Goal: Transaction & Acquisition: Purchase product/service

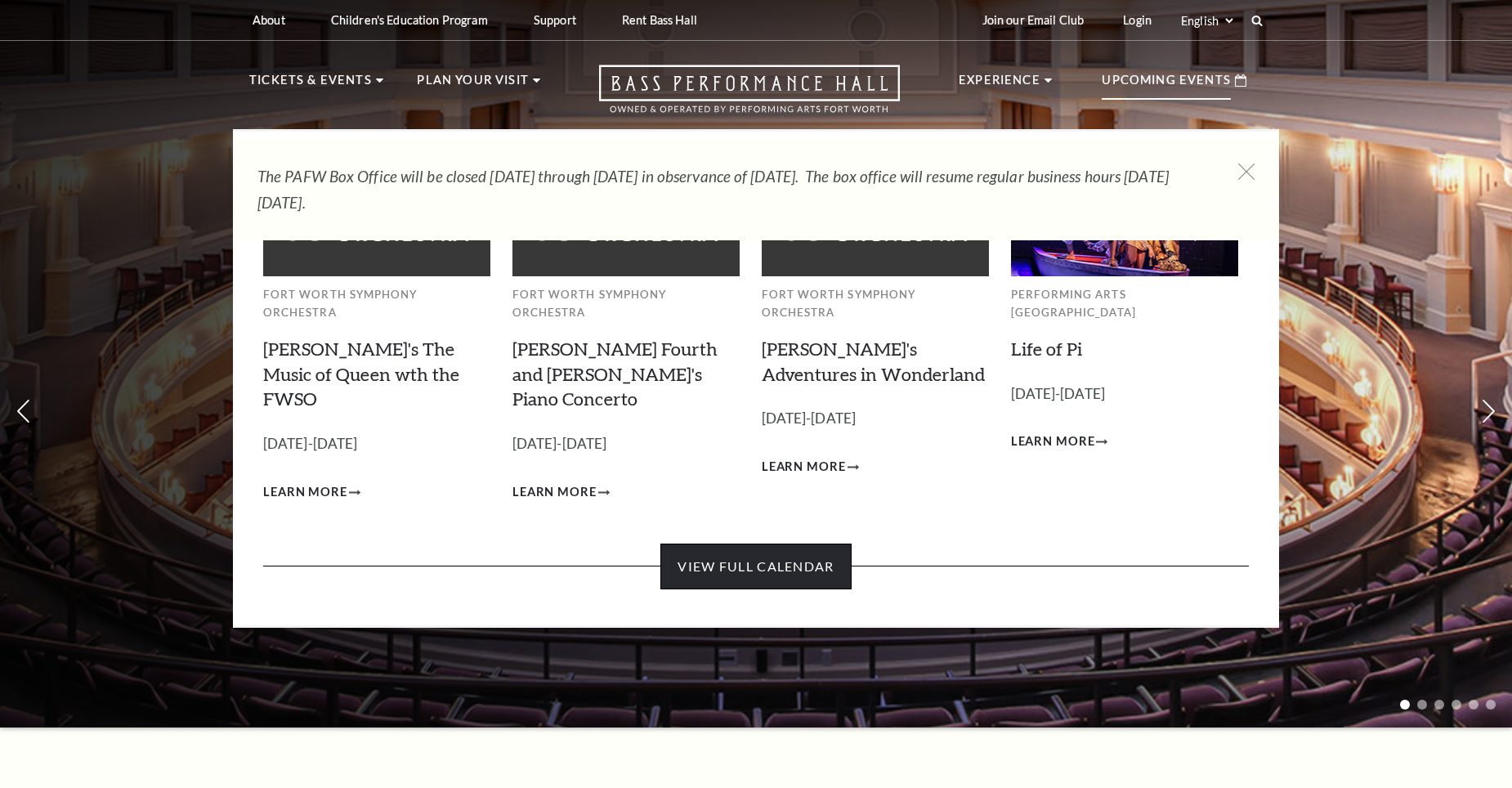
click at [760, 544] on link "View Full Calendar" at bounding box center [756, 567] width 190 height 46
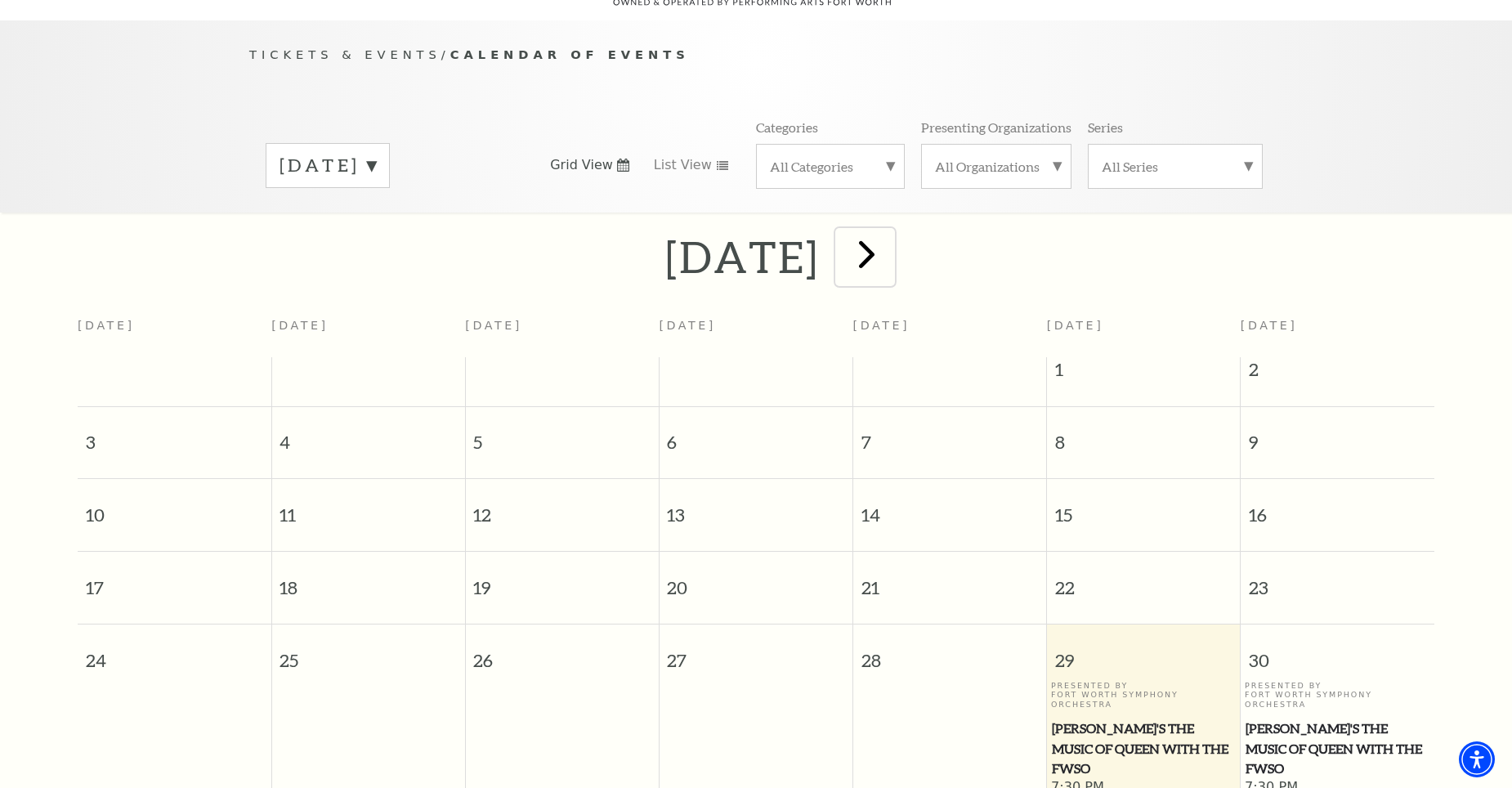
click at [890, 231] on span "next" at bounding box center [867, 254] width 46 height 46
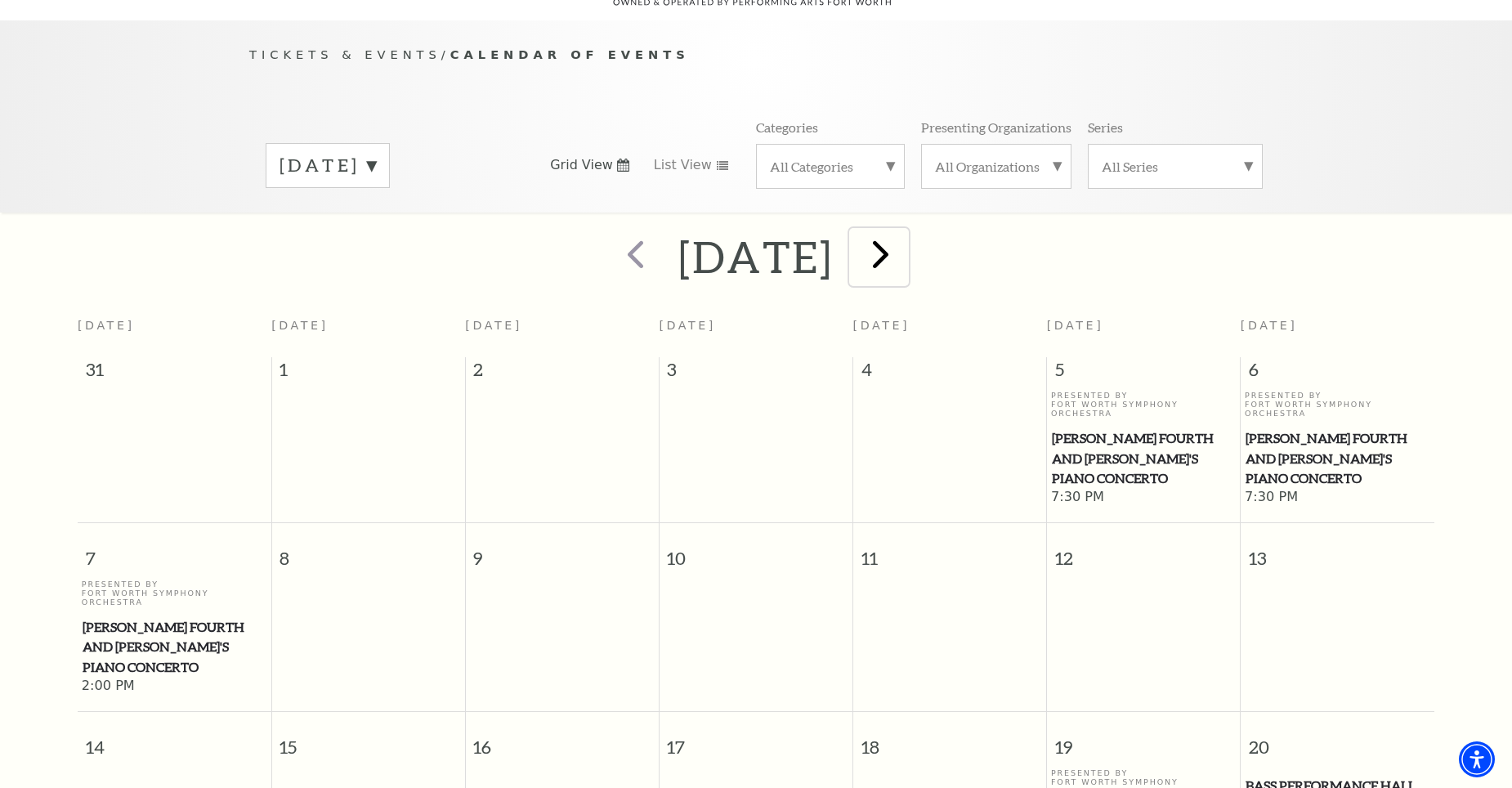
click at [904, 231] on span "next" at bounding box center [881, 254] width 46 height 46
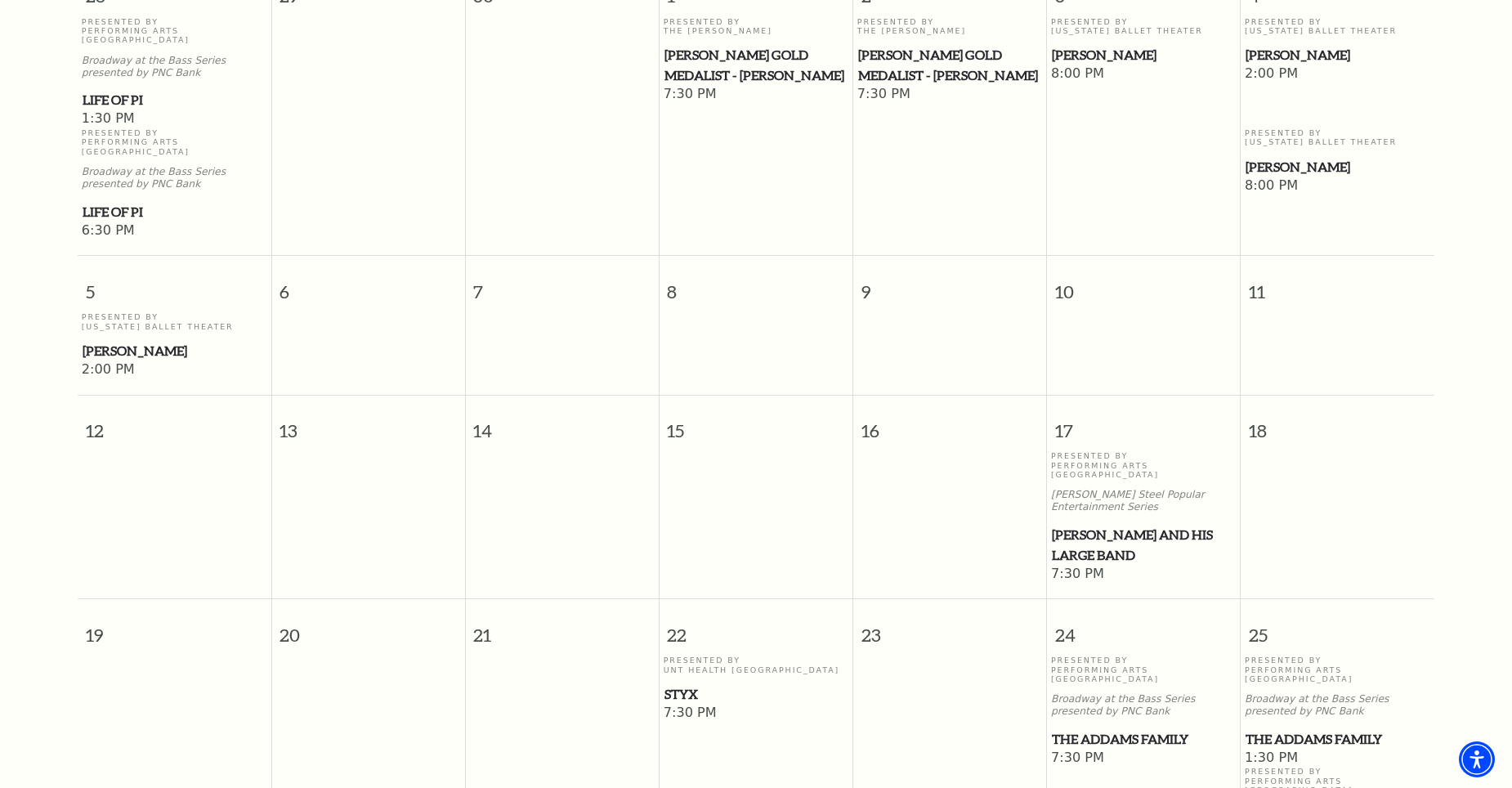
scroll to position [690, 0]
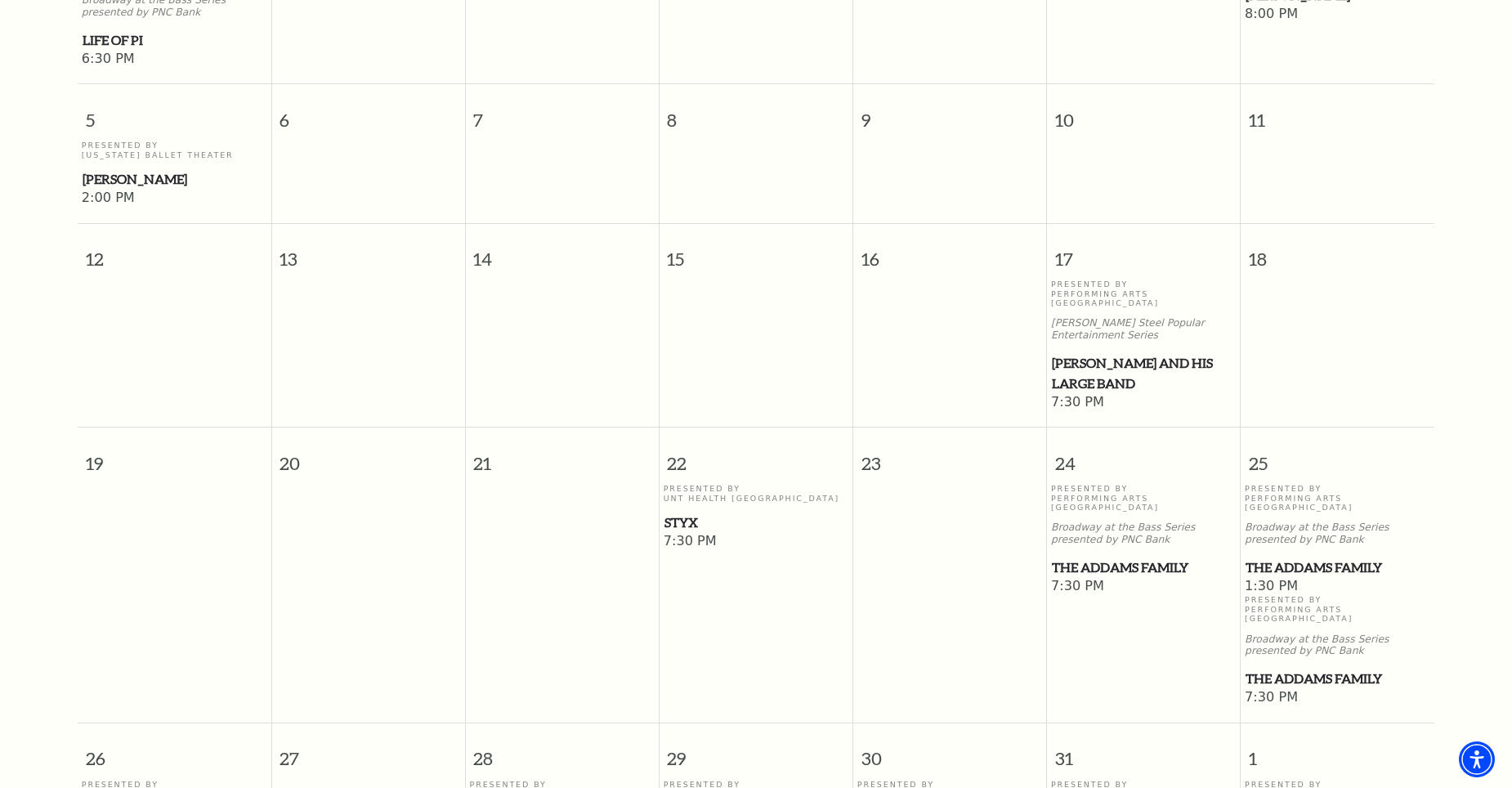
click at [677, 513] on span "Styx" at bounding box center [756, 522] width 184 height 20
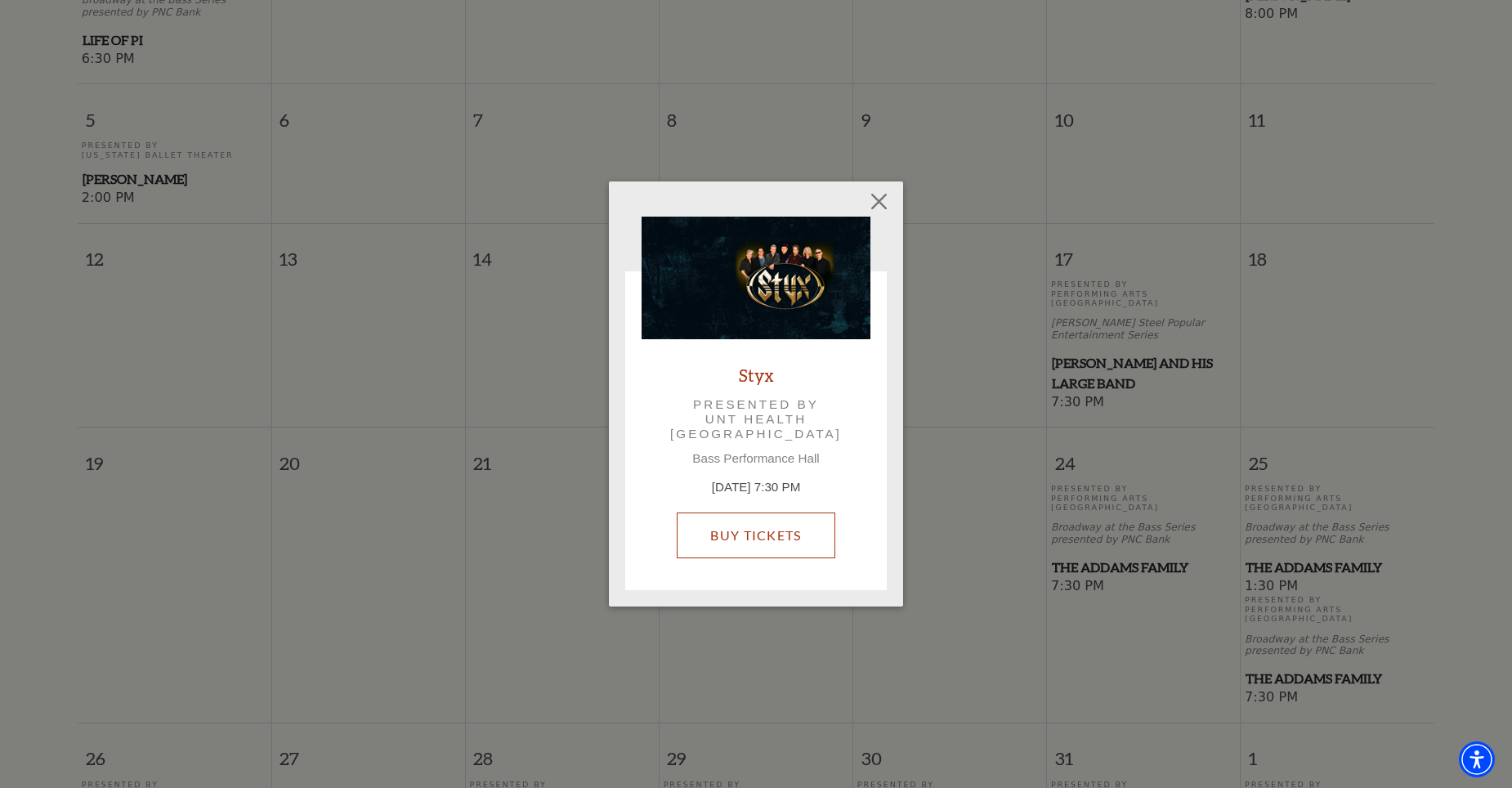
click at [765, 536] on link "Buy Tickets" at bounding box center [756, 536] width 158 height 46
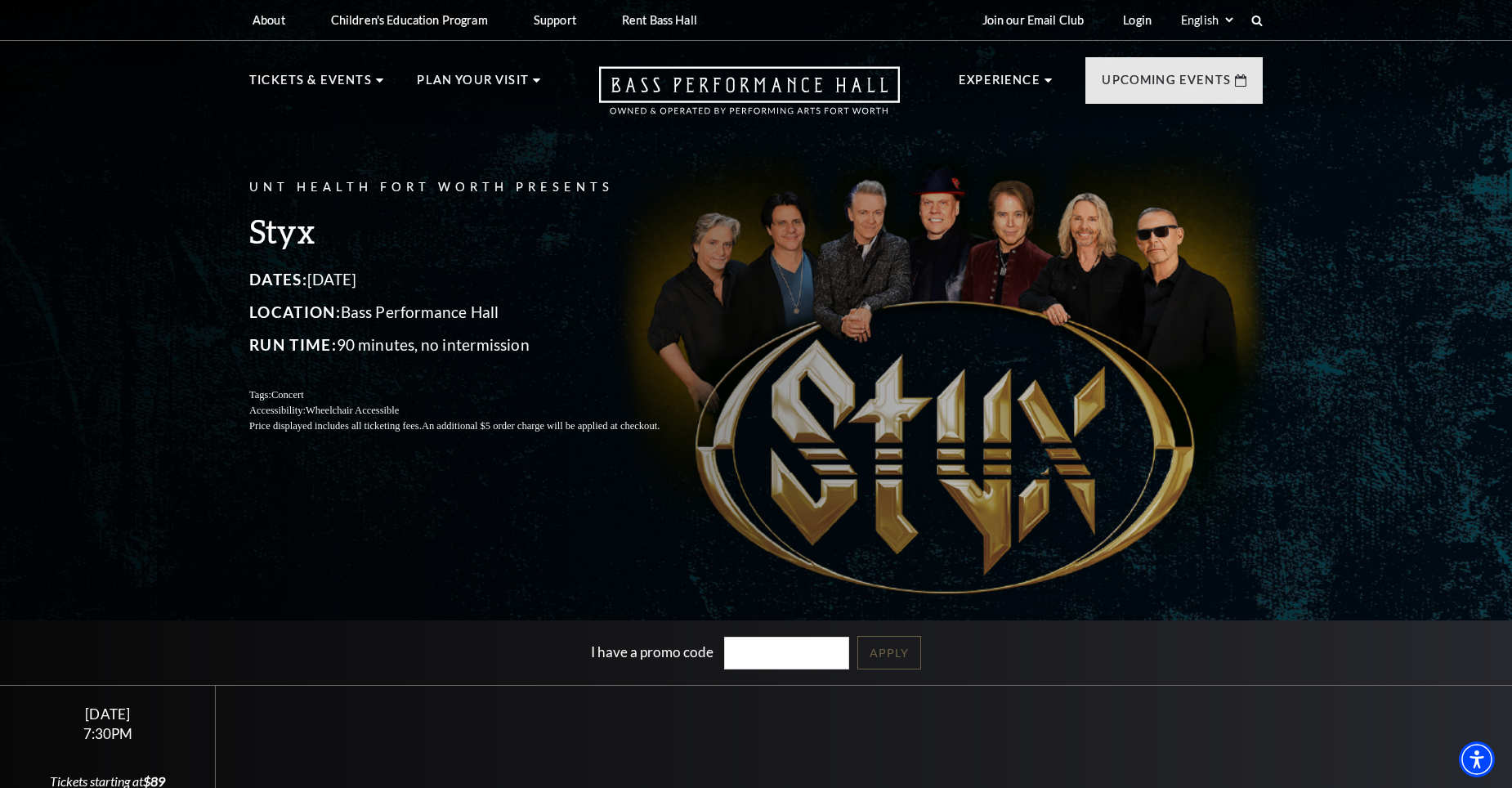
scroll to position [654, 0]
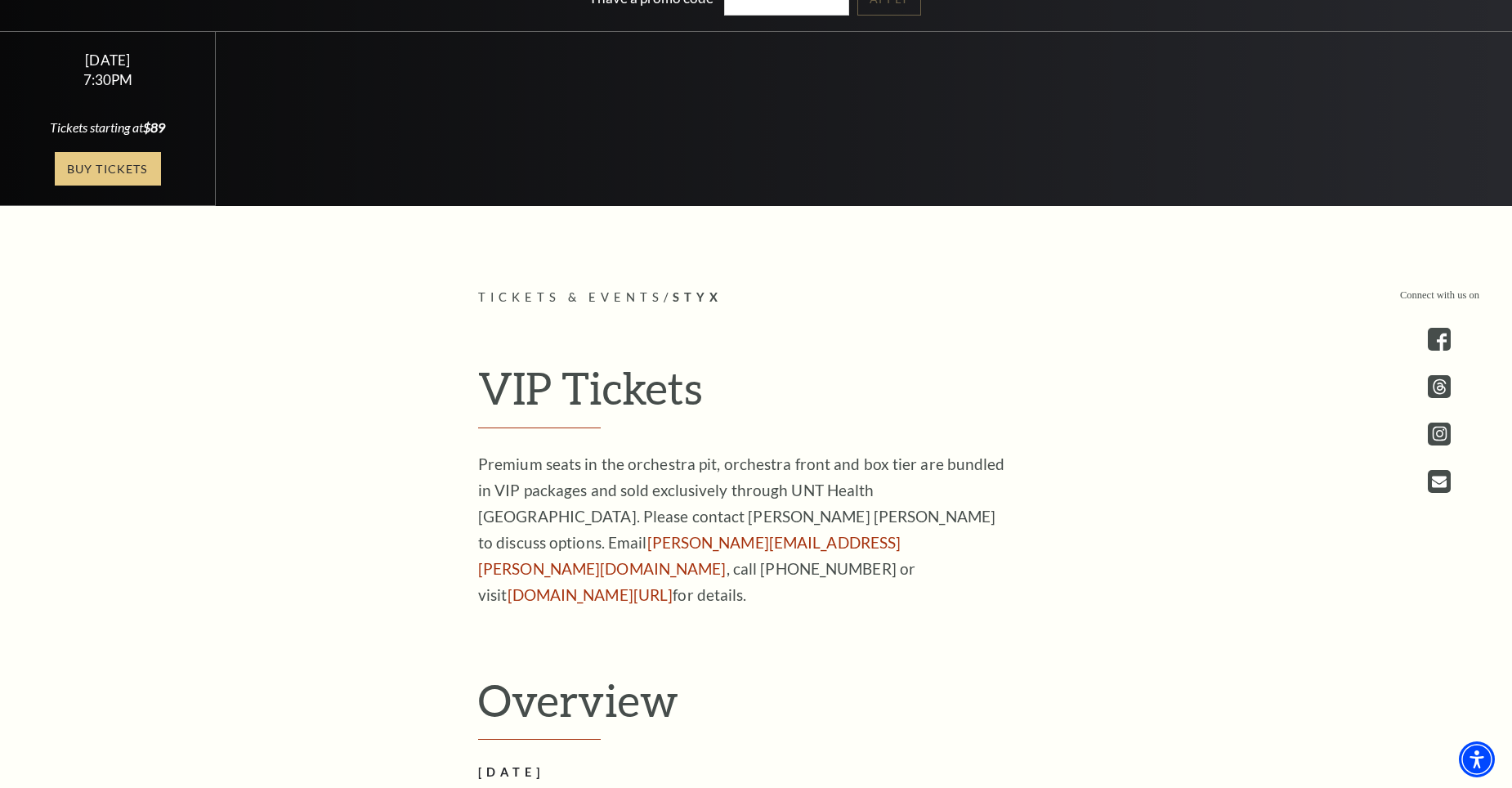
click at [83, 163] on link "Buy Tickets" at bounding box center [108, 169] width 107 height 34
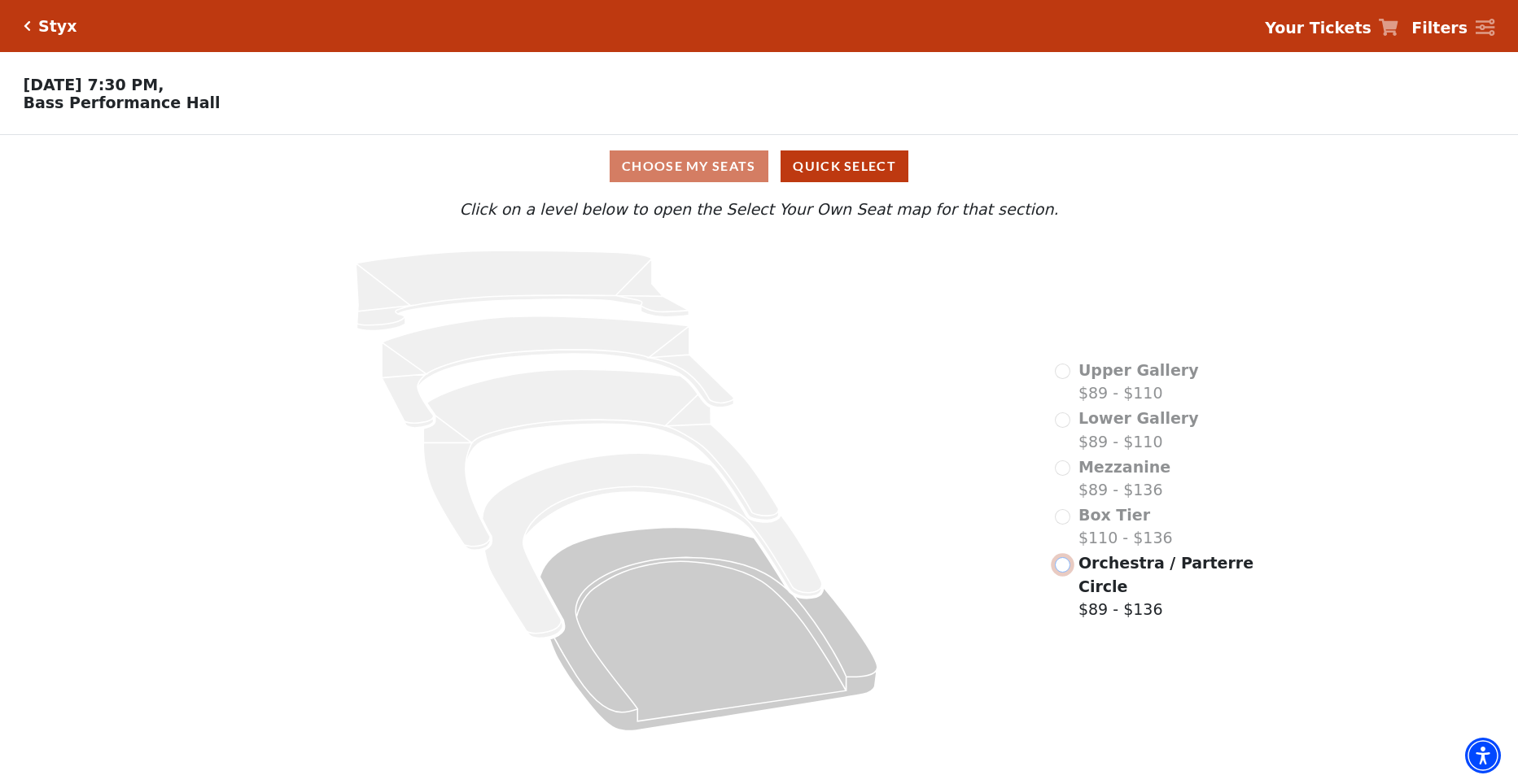
click at [1068, 573] on input "Orchestra / Parterre Circle$89 - $136\a" at bounding box center [1062, 565] width 15 height 15
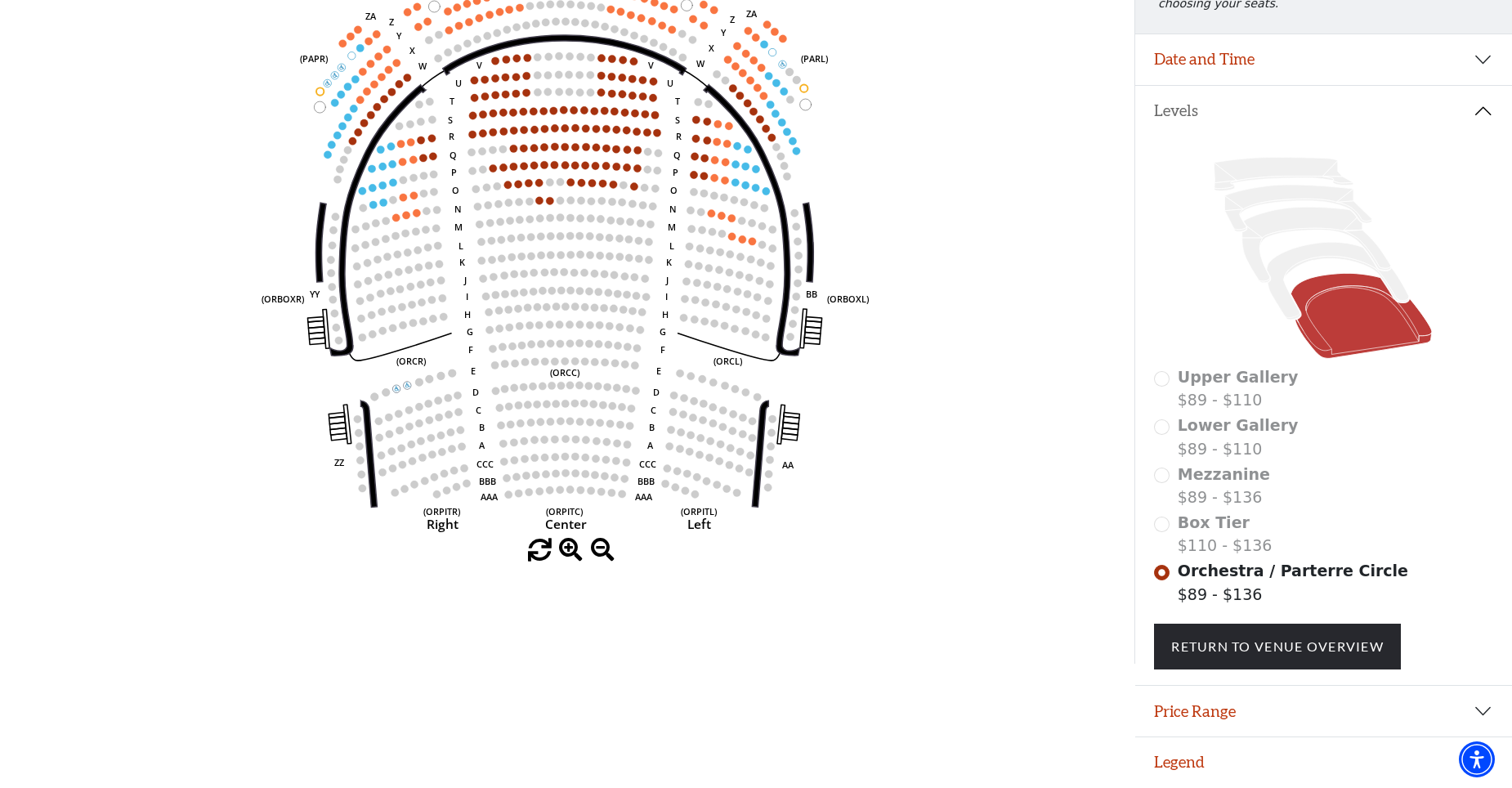
scroll to position [272, 0]
click at [1284, 283] on icon at bounding box center [1338, 281] width 142 height 77
